Goal: Transaction & Acquisition: Purchase product/service

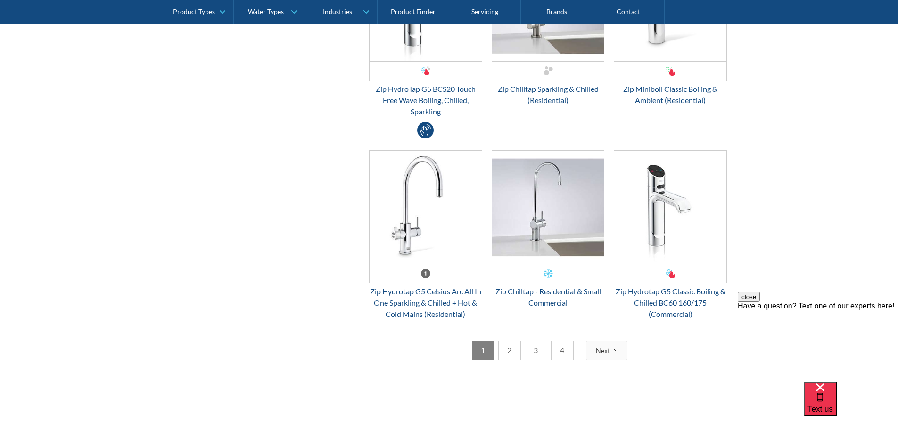
scroll to position [1743, 0]
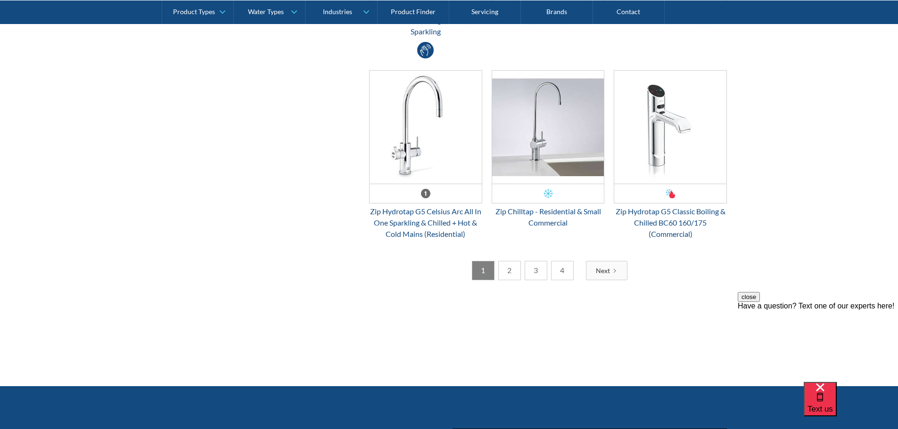
click at [507, 274] on link "2" at bounding box center [509, 270] width 23 height 19
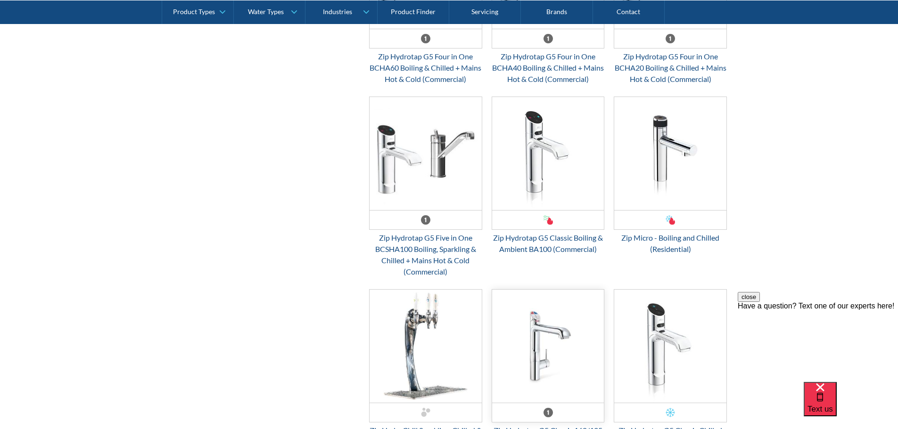
scroll to position [1602, 0]
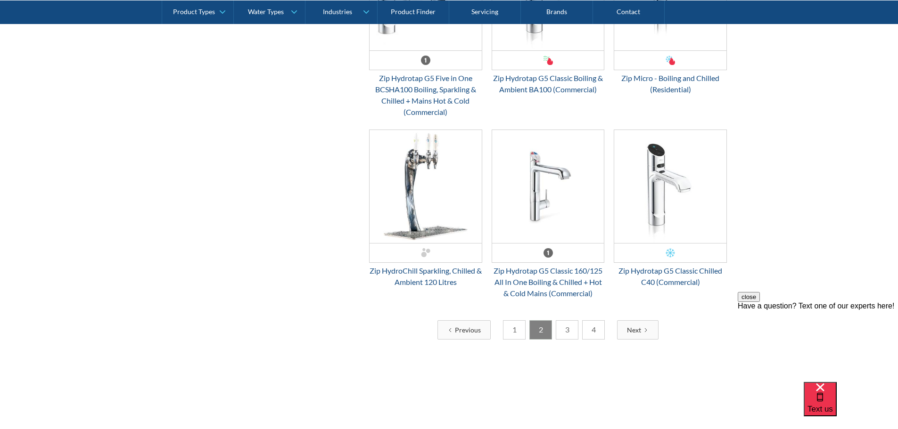
click at [566, 340] on link "3" at bounding box center [567, 329] width 23 height 19
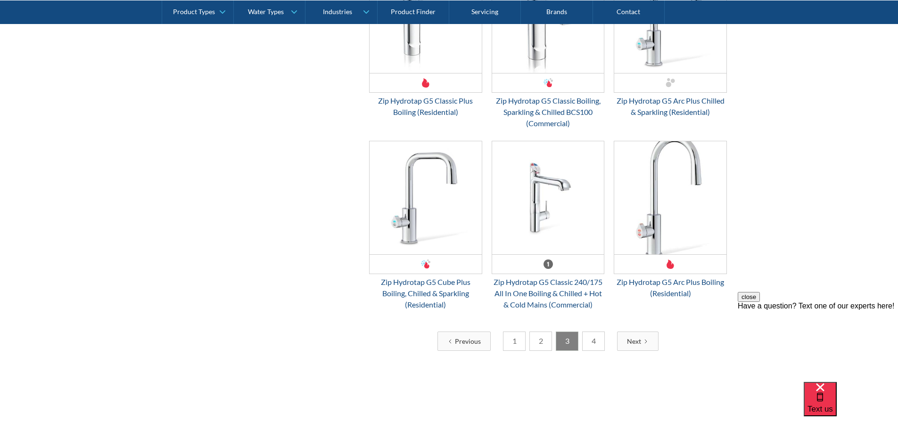
click at [590, 343] on link "4" at bounding box center [593, 341] width 23 height 19
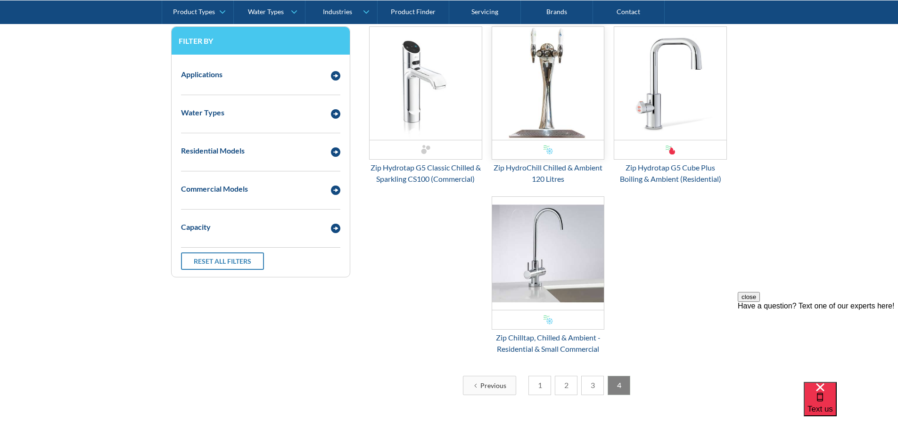
scroll to position [424, 0]
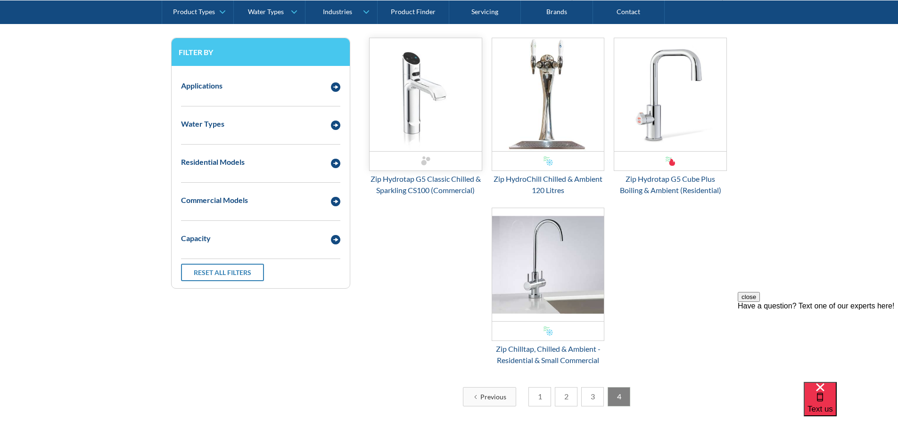
click at [444, 114] on img "Email Form 3" at bounding box center [425, 94] width 112 height 113
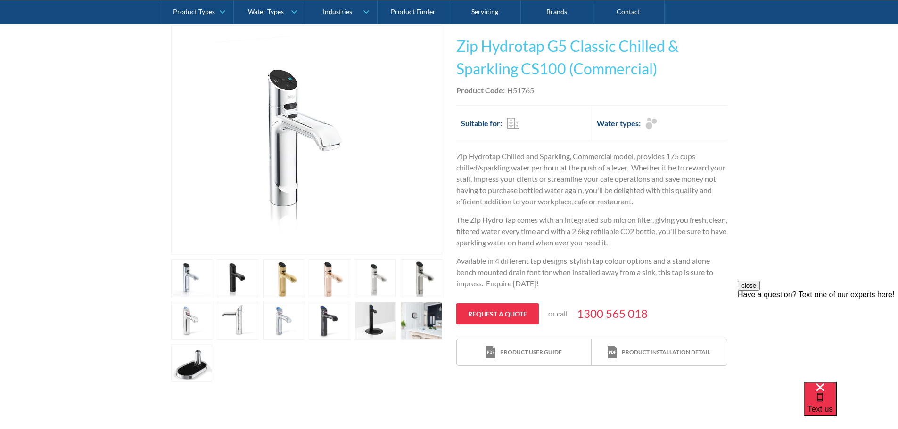
click at [243, 277] on link "open lightbox" at bounding box center [237, 279] width 41 height 38
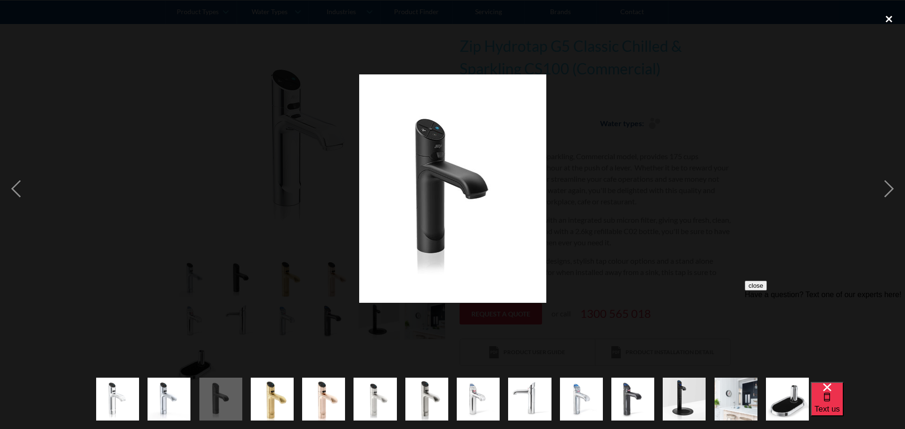
click at [887, 16] on div "close lightbox" at bounding box center [889, 18] width 32 height 21
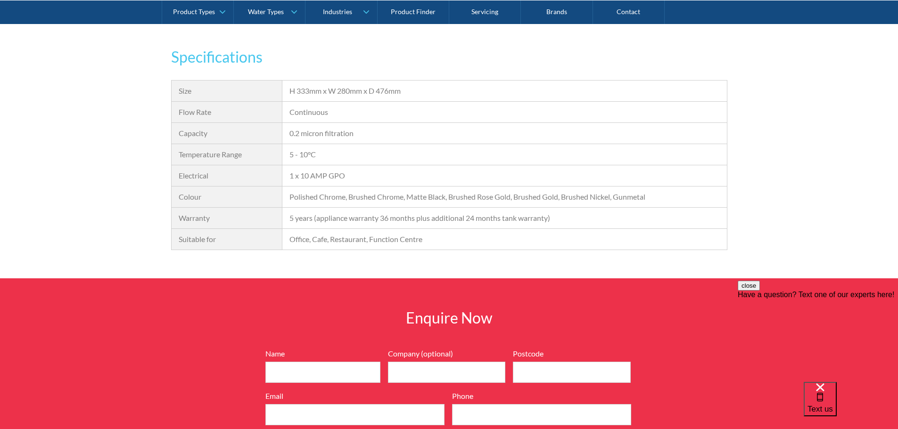
scroll to position [895, 0]
